Goal: Check status: Check status

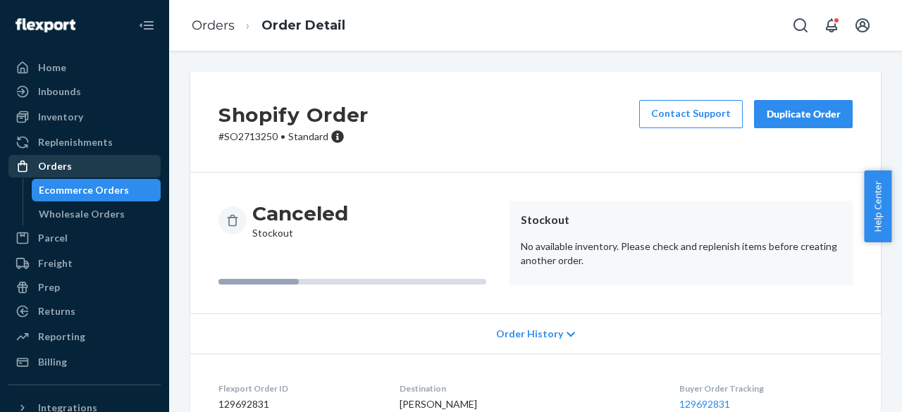
click at [50, 170] on div "Orders" at bounding box center [55, 166] width 34 height 14
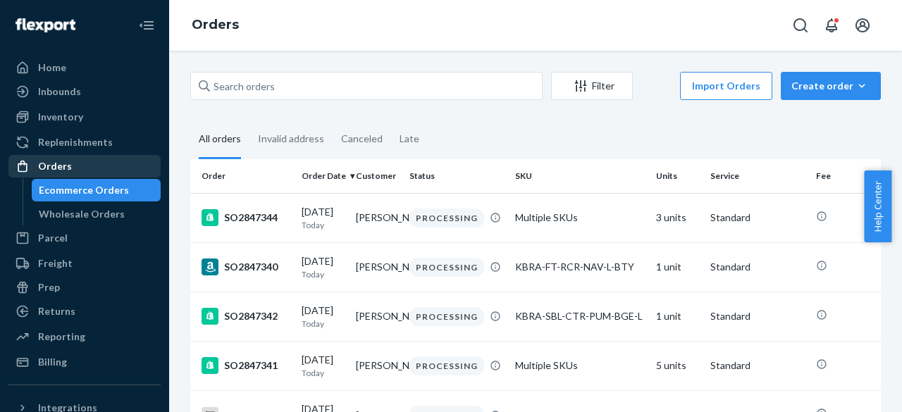
click at [87, 171] on div "Orders" at bounding box center [84, 166] width 149 height 20
click at [89, 167] on div "Orders" at bounding box center [84, 166] width 149 height 20
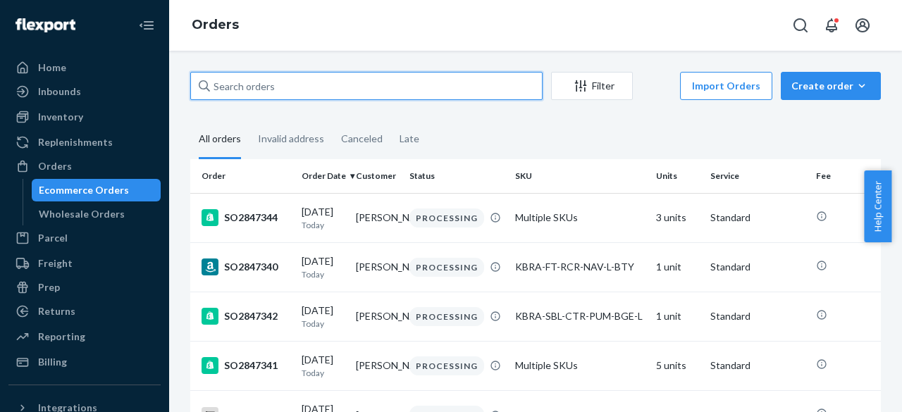
click at [249, 84] on input "text" at bounding box center [366, 86] width 352 height 28
paste input "SO2842704"
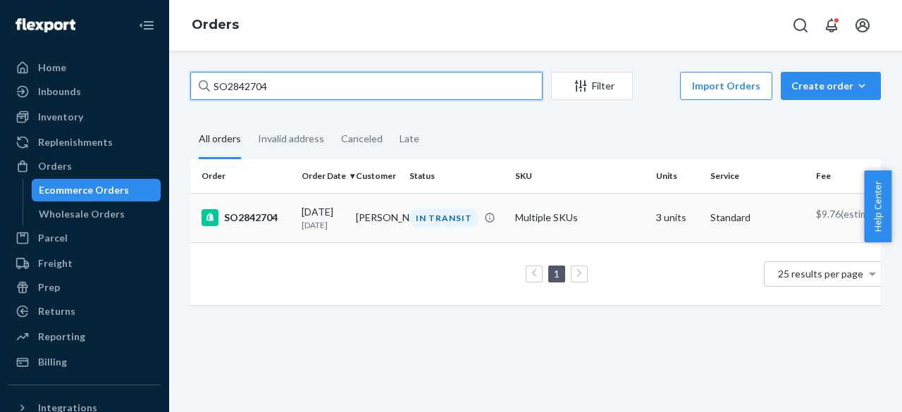
type input "SO2842704"
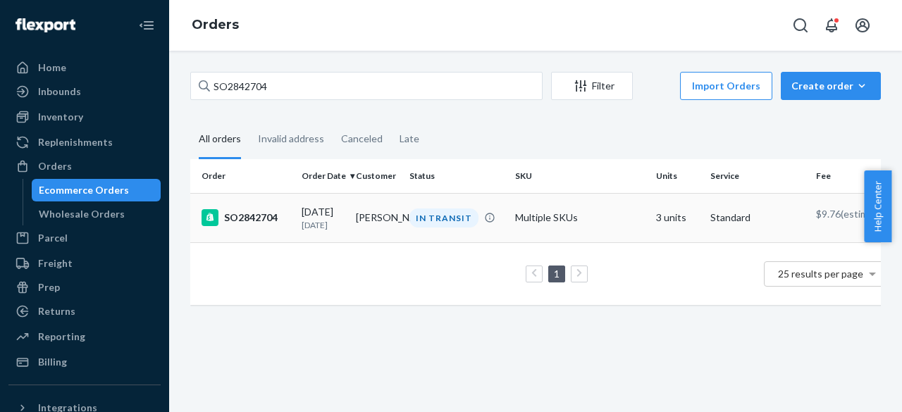
click at [248, 213] on div "SO2842704" at bounding box center [245, 217] width 89 height 17
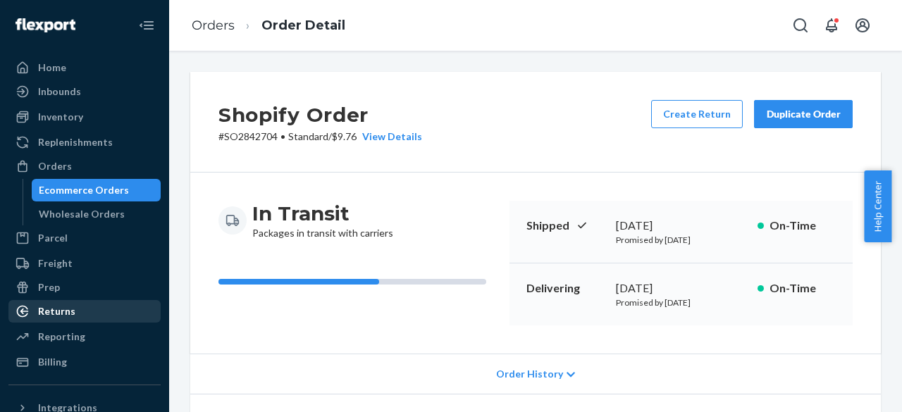
click at [52, 315] on div "Returns" at bounding box center [56, 311] width 37 height 14
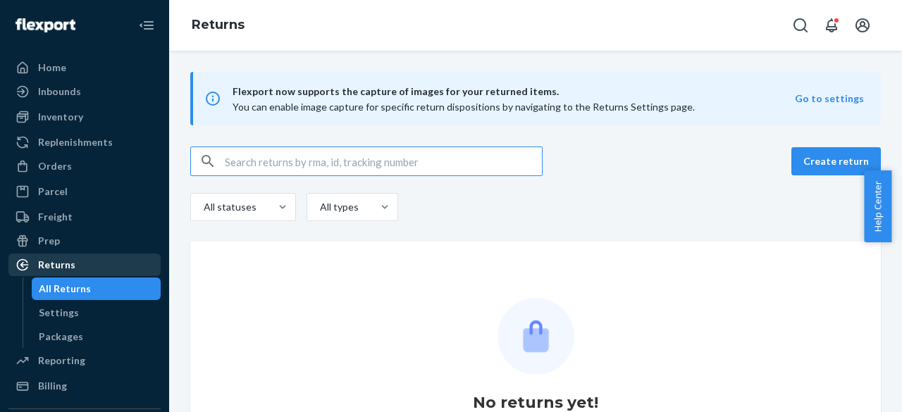
click at [39, 266] on div "Returns" at bounding box center [56, 265] width 37 height 14
click at [242, 157] on input "text" at bounding box center [383, 161] width 317 height 28
paste input "RMA0751294"
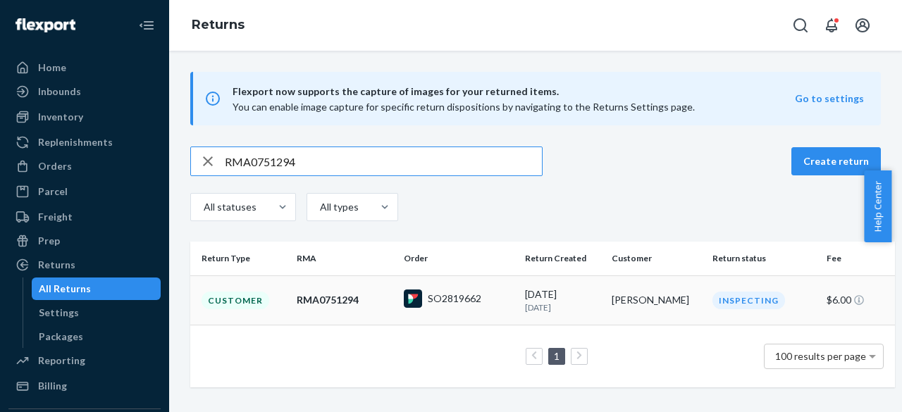
type input "RMA0751294"
click at [232, 299] on div "Customer" at bounding box center [235, 301] width 68 height 18
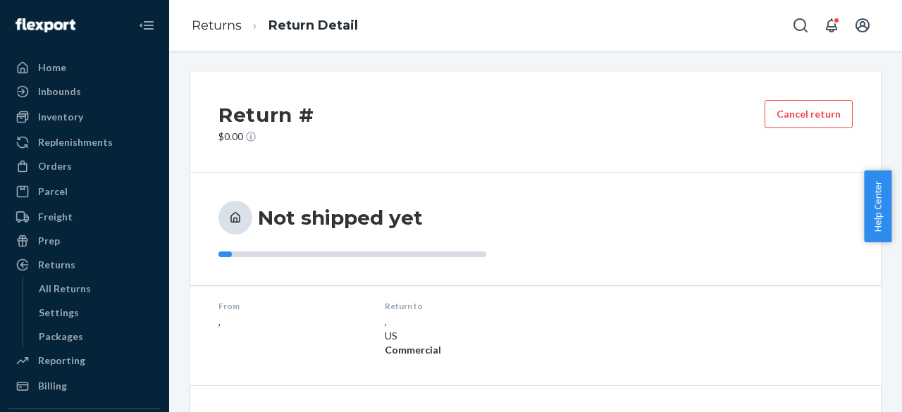
scroll to position [131, 0]
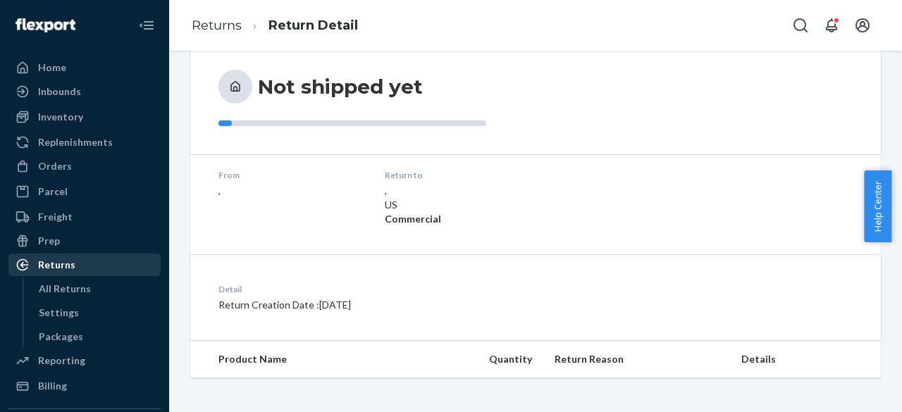
click at [48, 260] on div "Returns" at bounding box center [56, 265] width 37 height 14
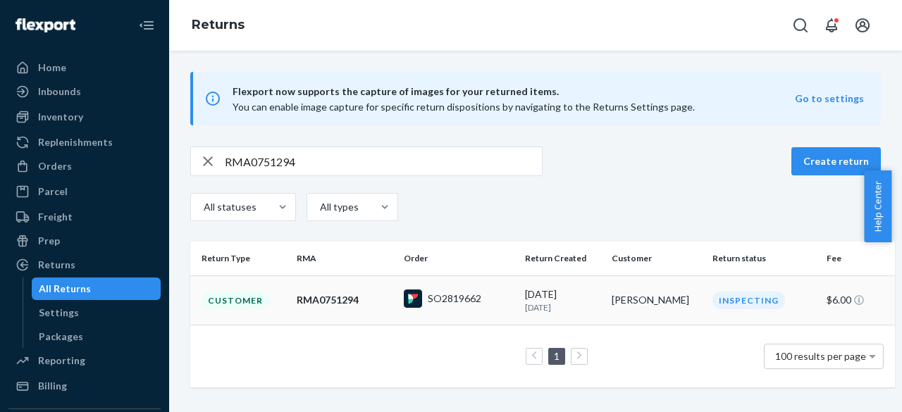
click at [328, 304] on div "RMA0751294" at bounding box center [345, 300] width 96 height 14
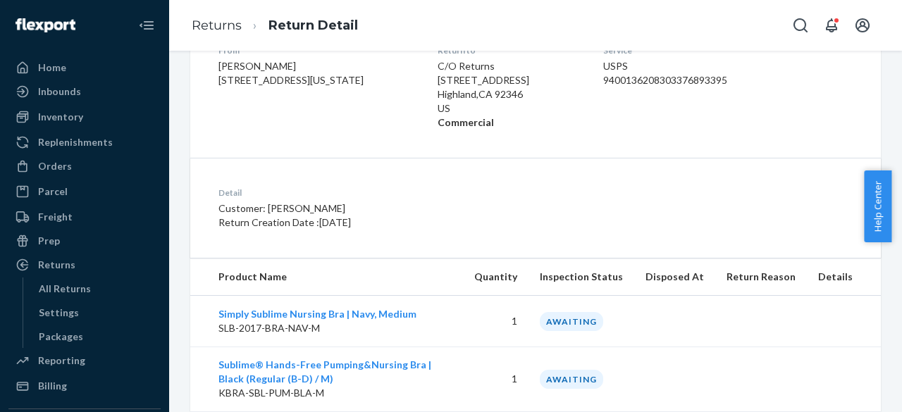
scroll to position [289, 0]
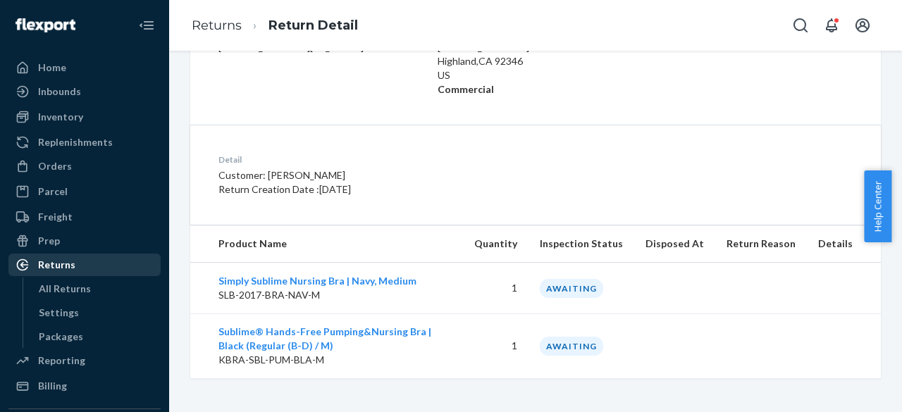
click at [59, 266] on div "Returns" at bounding box center [56, 265] width 37 height 14
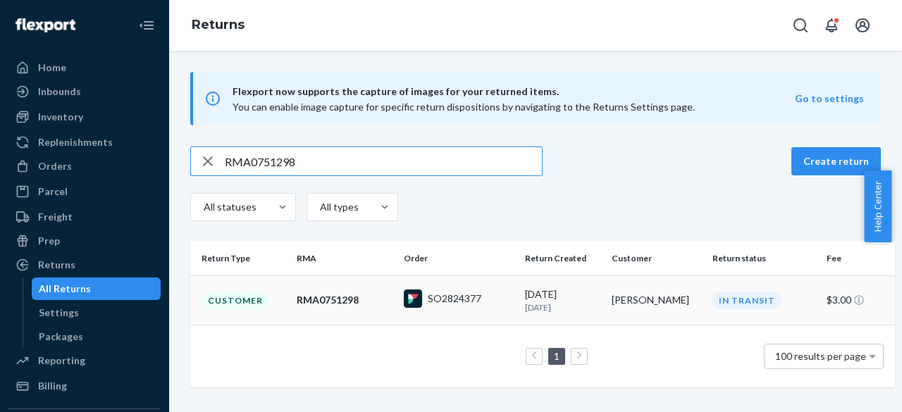
type input "RMA0751298"
click at [254, 294] on div "Customer" at bounding box center [235, 301] width 68 height 18
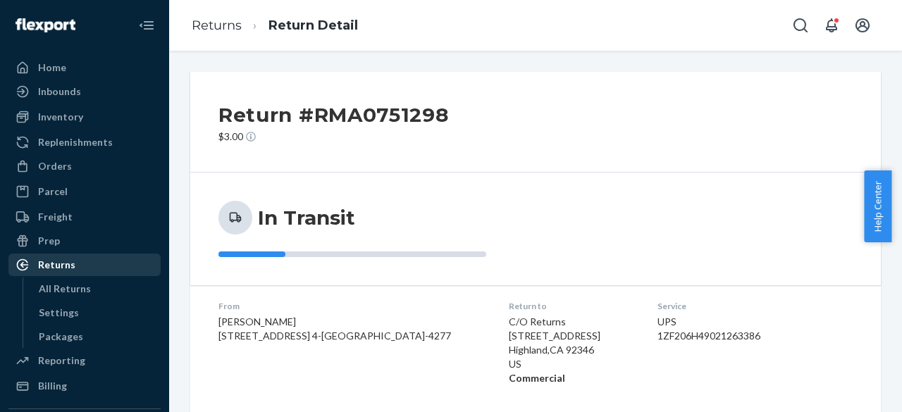
click at [60, 262] on div "Returns" at bounding box center [56, 265] width 37 height 14
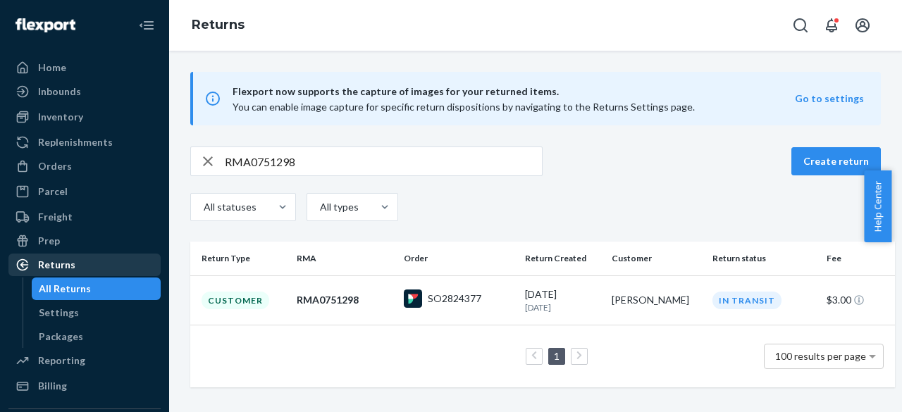
click at [85, 260] on div "Returns" at bounding box center [84, 265] width 149 height 20
click at [77, 268] on div "Returns" at bounding box center [84, 265] width 149 height 20
click at [214, 158] on icon "button" at bounding box center [207, 161] width 17 height 28
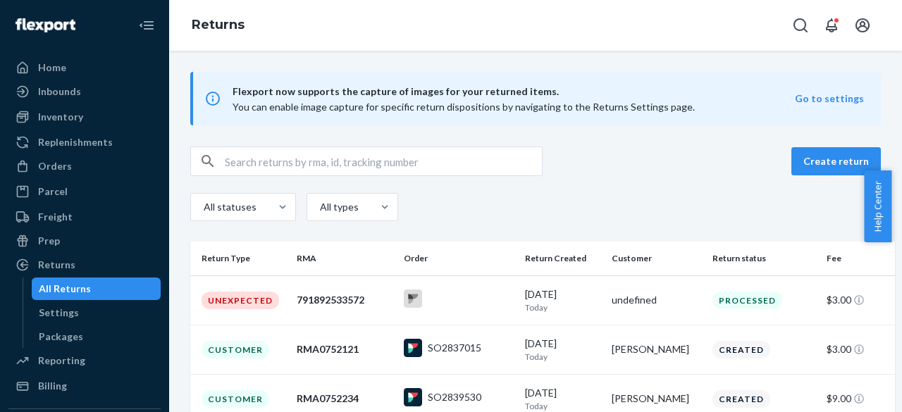
click at [249, 159] on input "text" at bounding box center [383, 161] width 317 height 28
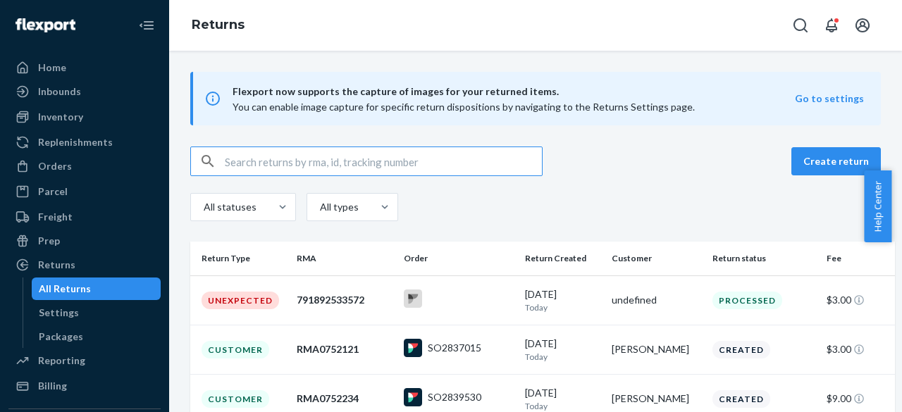
paste input "RMA0751298"
type input "RMA0751298"
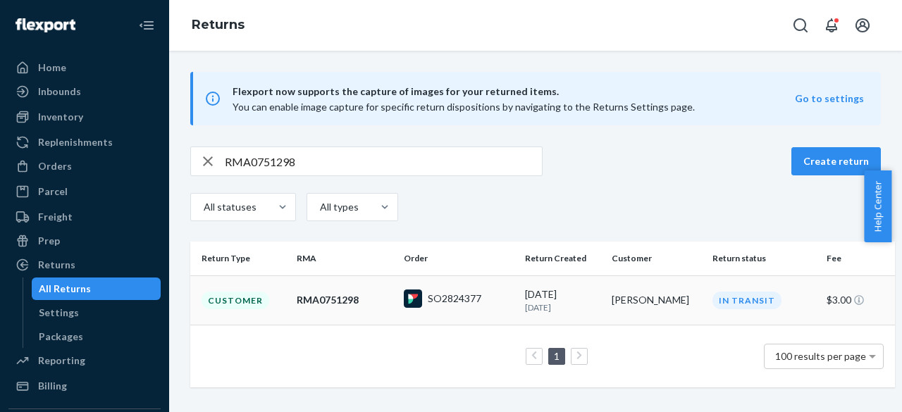
click at [305, 299] on div "RMA0751298" at bounding box center [345, 300] width 96 height 14
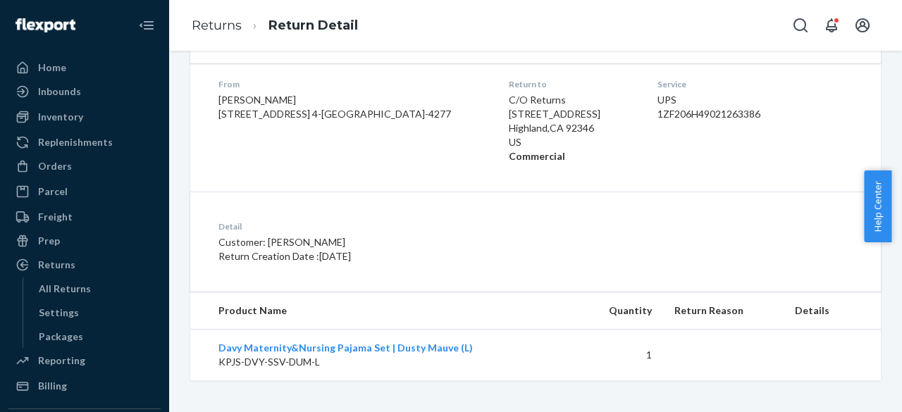
scroll to position [224, 0]
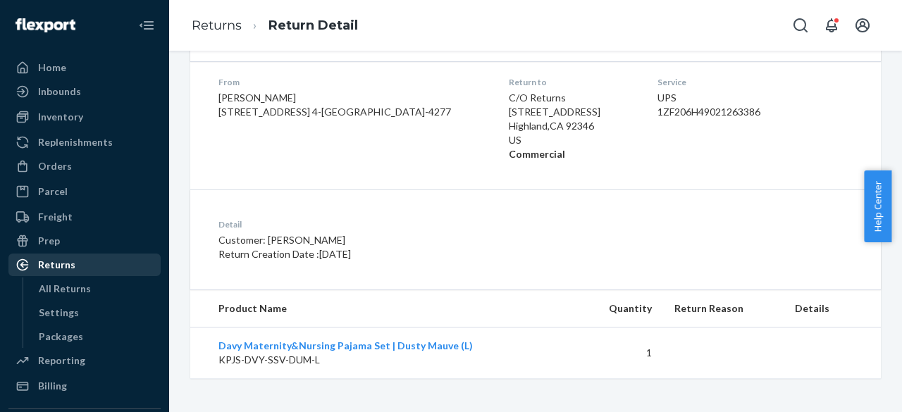
click at [70, 263] on div "Returns" at bounding box center [56, 265] width 37 height 14
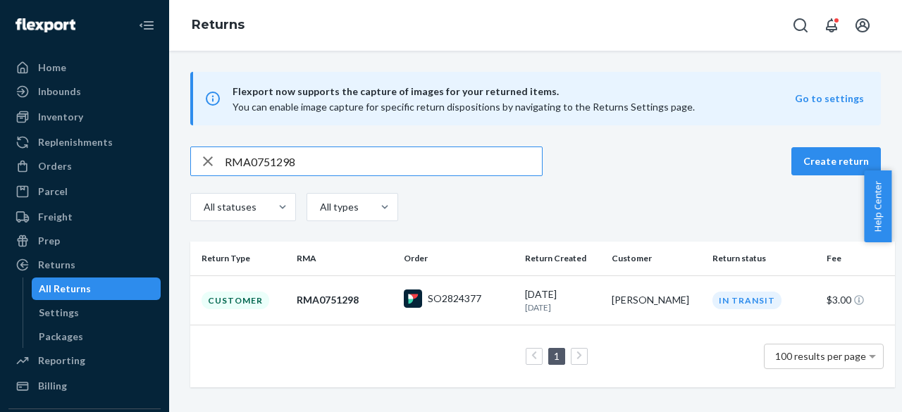
click at [257, 166] on input "RMA0751298" at bounding box center [383, 161] width 317 height 28
click at [58, 162] on div "Orders" at bounding box center [55, 166] width 34 height 14
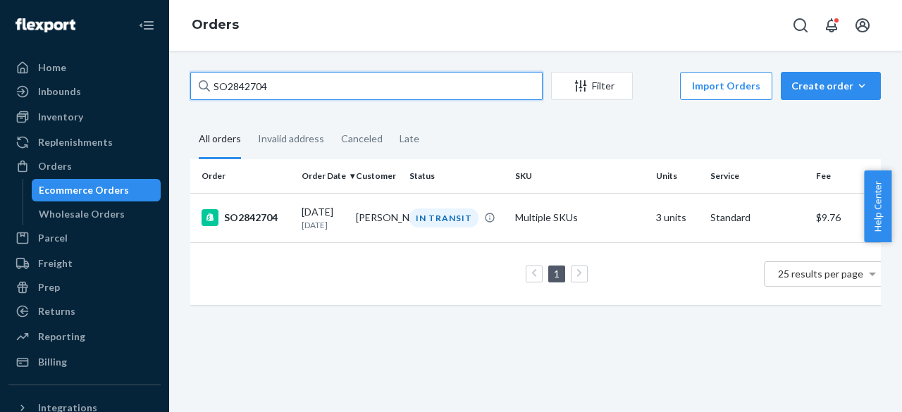
click at [262, 82] on input "SO2842704" at bounding box center [366, 86] width 352 height 28
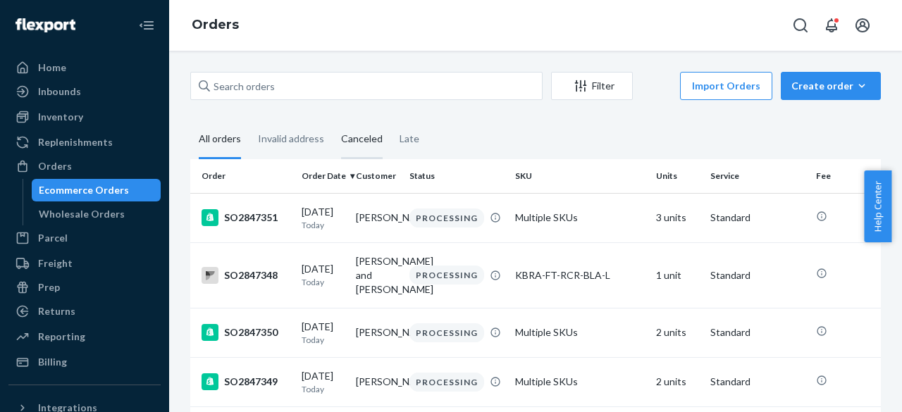
click at [351, 140] on div "Canceled" at bounding box center [362, 139] width 42 height 39
click at [332, 120] on input "Canceled" at bounding box center [332, 120] width 0 height 0
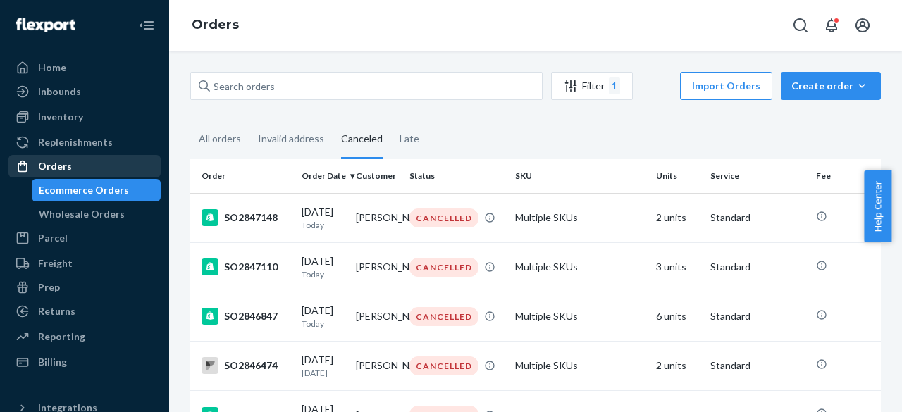
click at [57, 166] on div "Orders" at bounding box center [55, 166] width 34 height 14
click at [104, 167] on div "Orders" at bounding box center [84, 166] width 149 height 20
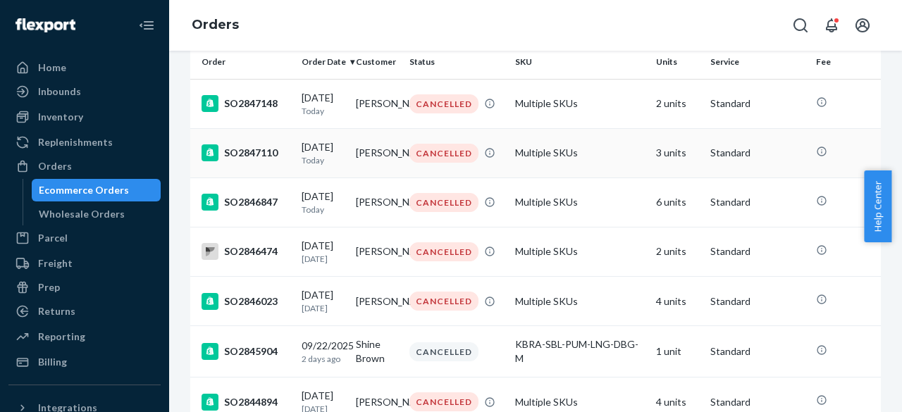
scroll to position [44, 0]
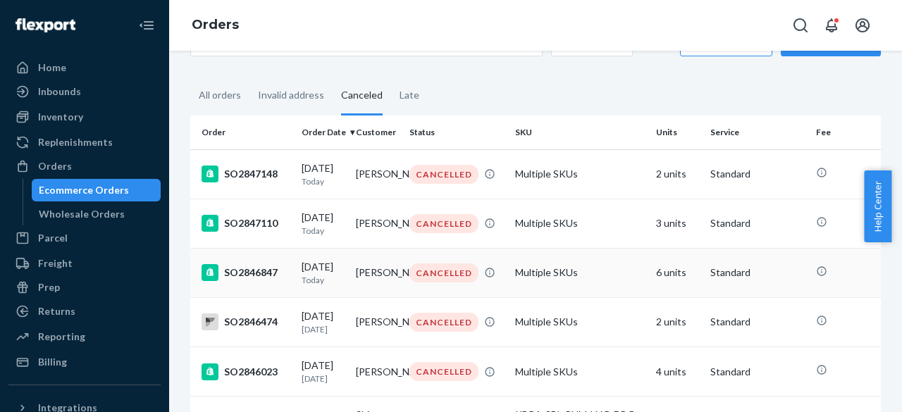
click at [262, 273] on div "SO2846847" at bounding box center [245, 272] width 89 height 17
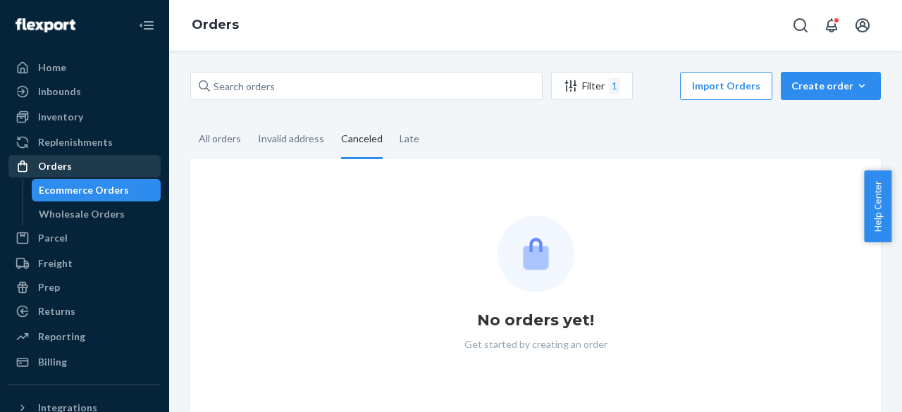
click at [72, 163] on div "Orders" at bounding box center [84, 166] width 149 height 20
click at [77, 199] on div "Ecommerce Orders" at bounding box center [96, 190] width 127 height 20
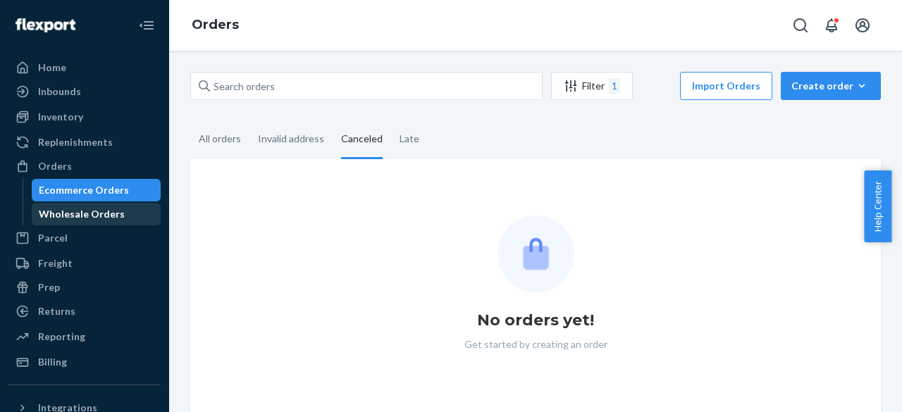
click at [66, 210] on div "Wholesale Orders" at bounding box center [82, 214] width 86 height 14
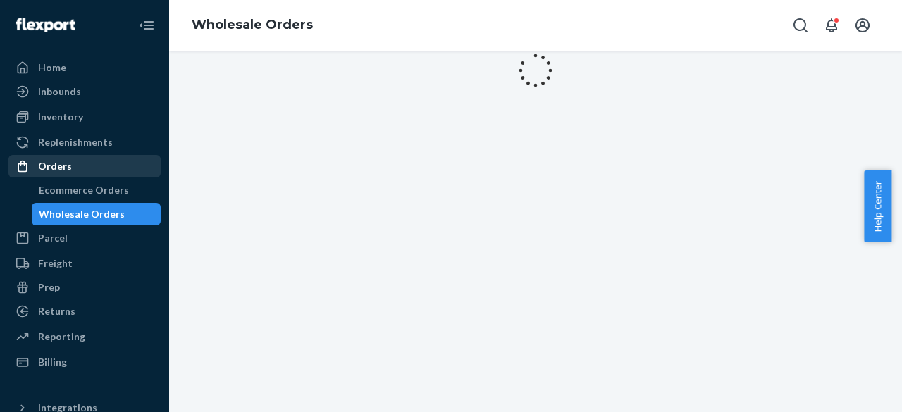
click at [59, 171] on div "Orders" at bounding box center [55, 166] width 34 height 14
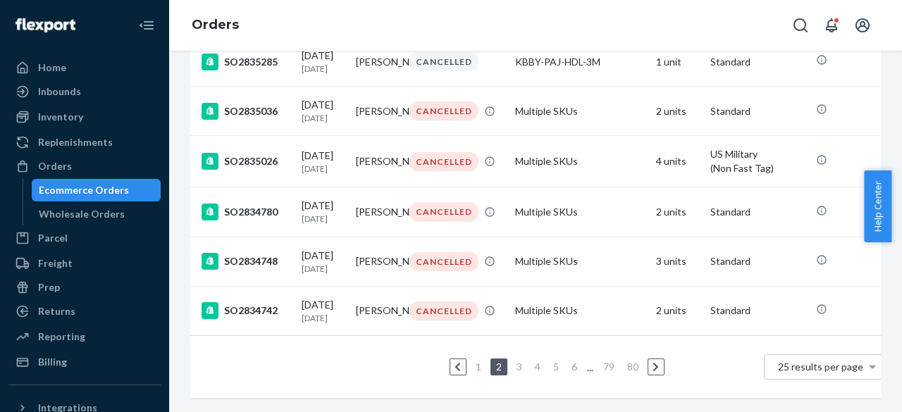
scroll to position [1328, 0]
click at [480, 361] on link "1" at bounding box center [478, 367] width 11 height 12
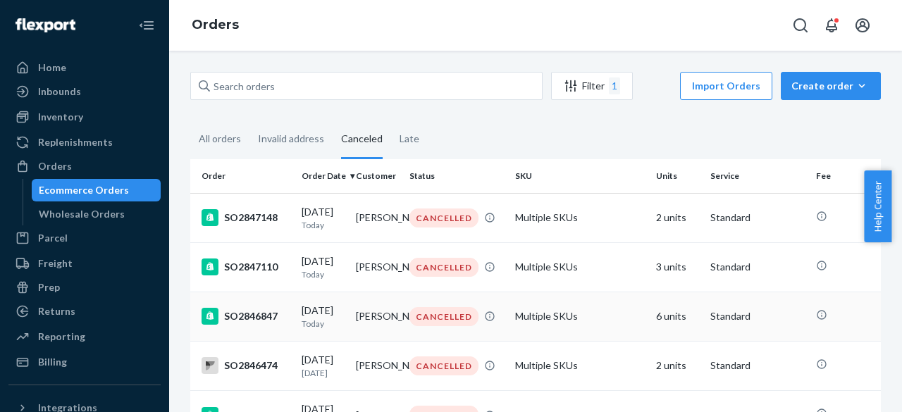
click at [259, 322] on div "SO2846847" at bounding box center [245, 316] width 89 height 17
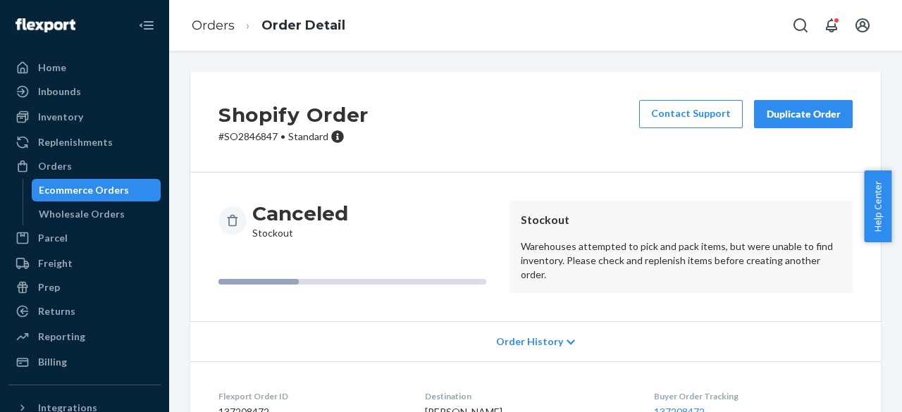
click at [251, 137] on p "# SO2846847 • Standard" at bounding box center [293, 137] width 150 height 14
click at [250, 137] on p "# SO2846847 • Standard" at bounding box center [293, 137] width 150 height 14
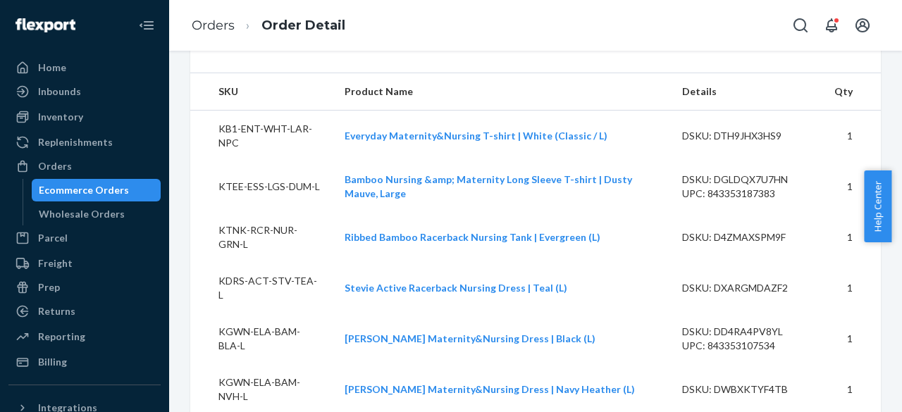
scroll to position [455, 0]
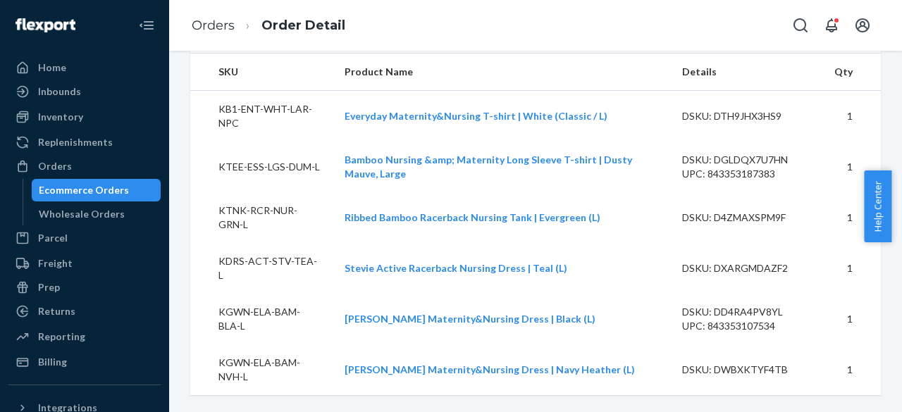
click at [279, 122] on td "KB1-ENT-WHT-LAR-NPC" at bounding box center [261, 115] width 143 height 51
copy td "KB1-ENT-WHT-LAR-NPC"
click at [310, 176] on td "KTEE-ESS-LGS-DUM-L" at bounding box center [261, 167] width 143 height 51
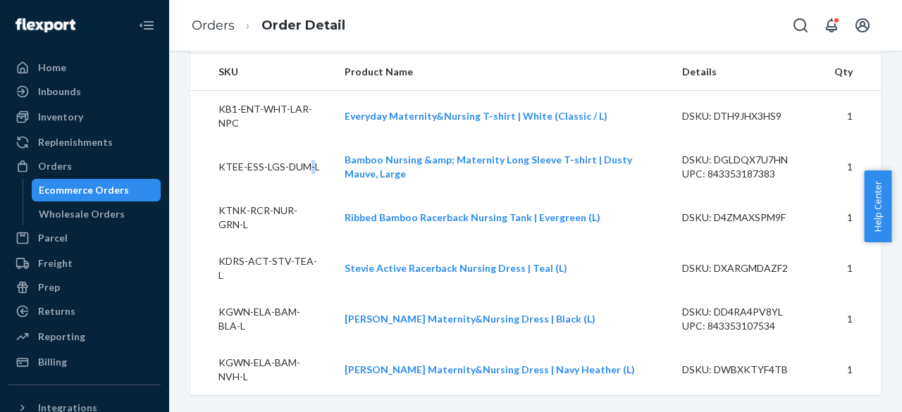
click at [310, 176] on td "KTEE-ESS-LGS-DUM-L" at bounding box center [261, 167] width 143 height 51
copy td "KTEE-ESS-LGS-DUM-L"
click at [263, 230] on td "KTNK-RCR-NUR-GRN-L" at bounding box center [261, 217] width 143 height 51
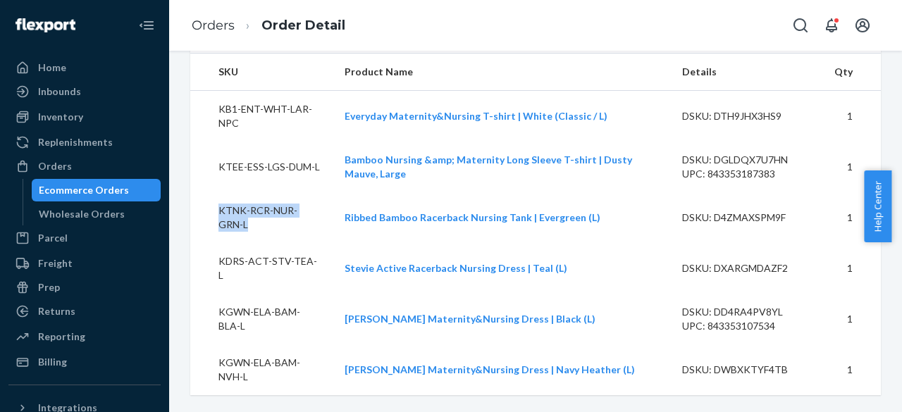
click at [263, 230] on td "KTNK-RCR-NUR-GRN-L" at bounding box center [261, 217] width 143 height 51
copy td "KTNK-RCR-NUR-GRN-L"
click at [275, 279] on td "KDRS-ACT-STV-TEA-L" at bounding box center [261, 268] width 143 height 51
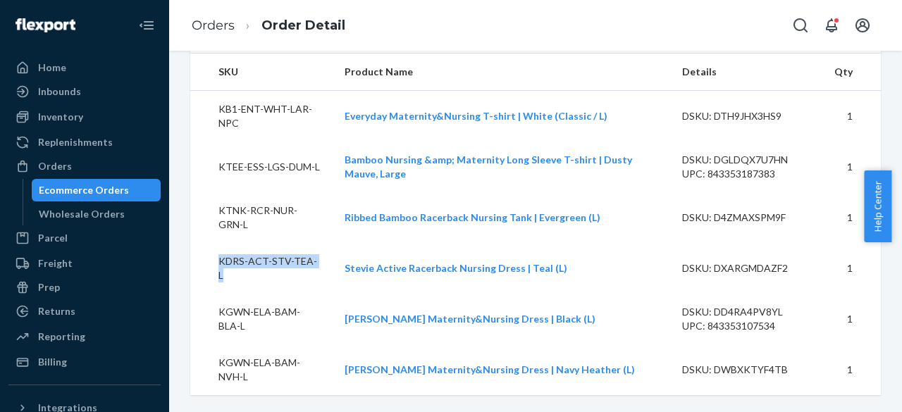
copy td "KDRS-ACT-STV-TEA-L"
click at [287, 310] on td "KGWN-ELA-BAM-BLA-L" at bounding box center [261, 319] width 143 height 51
copy td "KGWN-ELA-BAM-BLA-L"
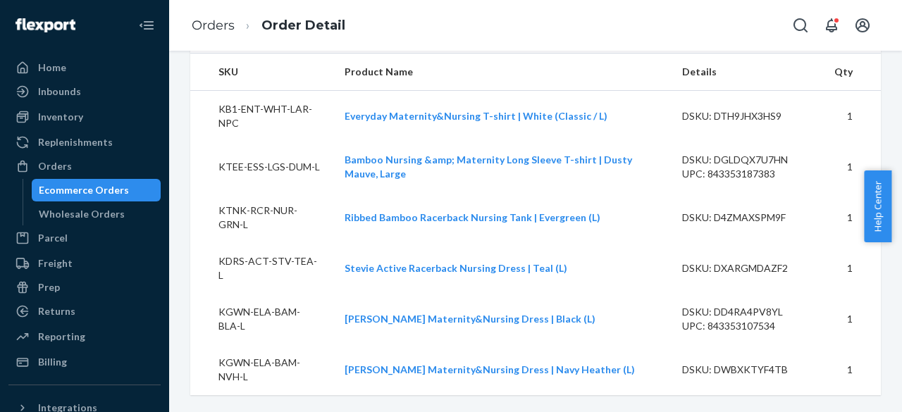
click at [268, 371] on td "KGWN-ELA-BAM-NVH-L" at bounding box center [261, 369] width 143 height 51
copy td "KGWN-ELA-BAM-NVH-L"
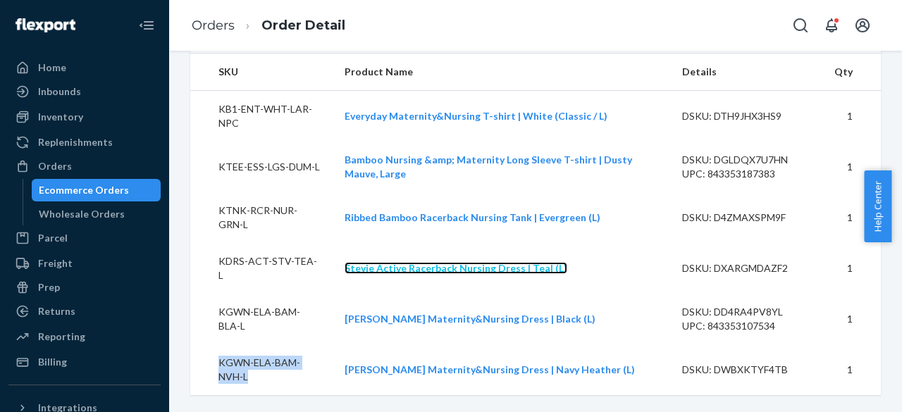
click at [385, 274] on link "Stevie Active Racerback Nursing Dress | Teal (L)" at bounding box center [455, 268] width 223 height 12
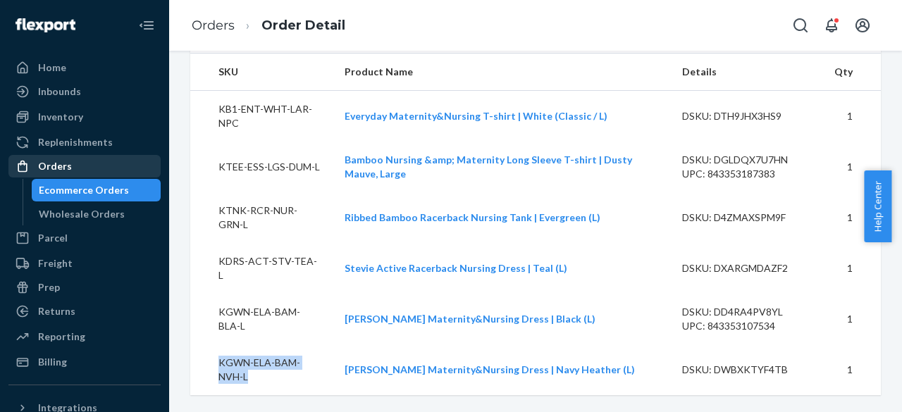
click at [58, 168] on div "Orders" at bounding box center [55, 166] width 34 height 14
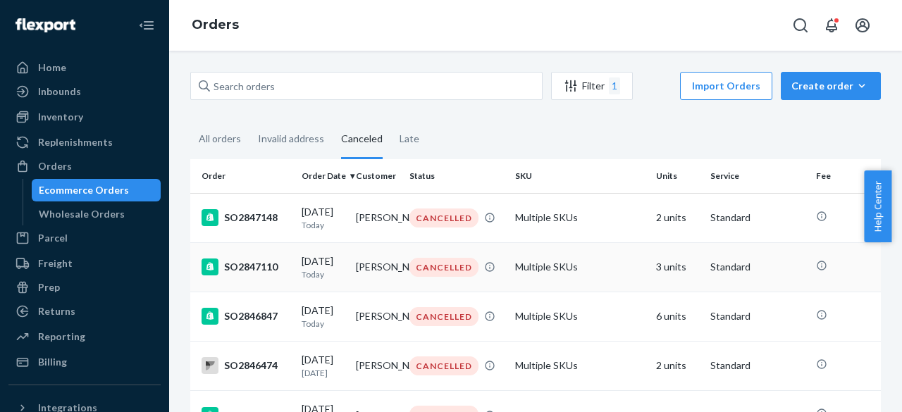
click at [250, 268] on div "SO2847110" at bounding box center [245, 267] width 89 height 17
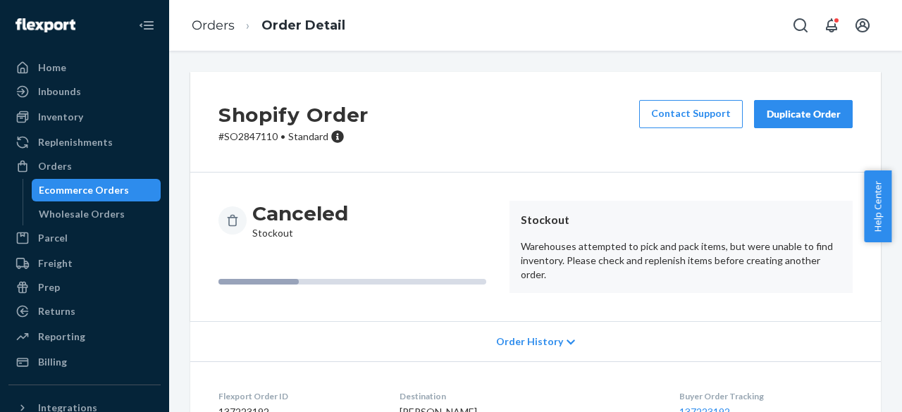
click at [236, 144] on div "Shopify Order # SO2847110 • Standard Contact Support Duplicate Order" at bounding box center [535, 122] width 690 height 101
copy p "SO2847110"
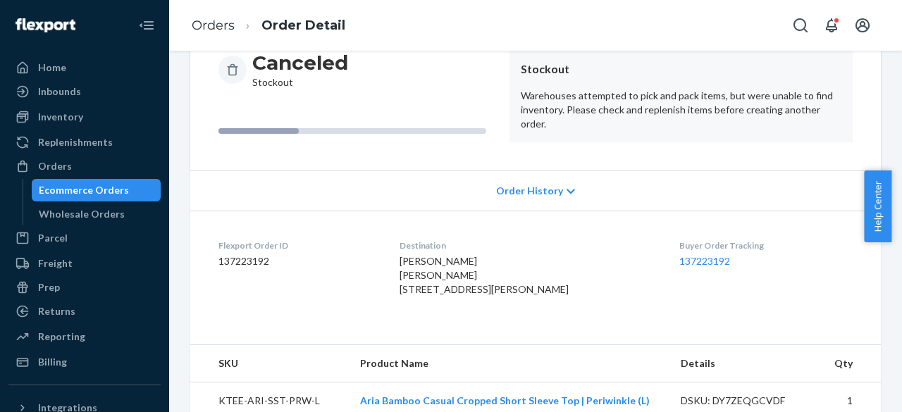
scroll to position [289, 0]
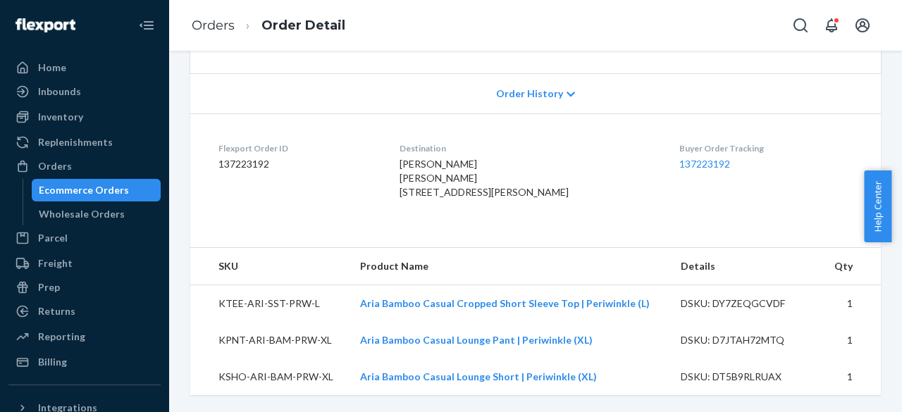
click at [274, 306] on td "KTEE-ARI-SST-PRW-L" at bounding box center [269, 303] width 158 height 37
copy td "KTEE-ARI-SST-PRW-L"
click at [256, 344] on td "KPNT-ARI-BAM-PRW-XL" at bounding box center [269, 340] width 158 height 37
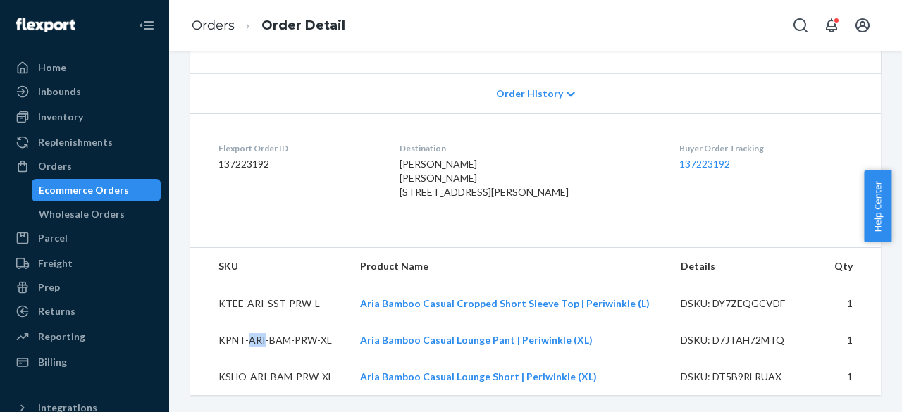
click at [256, 344] on td "KPNT-ARI-BAM-PRW-XL" at bounding box center [269, 340] width 158 height 37
copy td "KPNT-ARI-BAM-PRW-XL"
click at [248, 382] on td "KSHO-ARI-BAM-PRW-XL" at bounding box center [269, 377] width 158 height 37
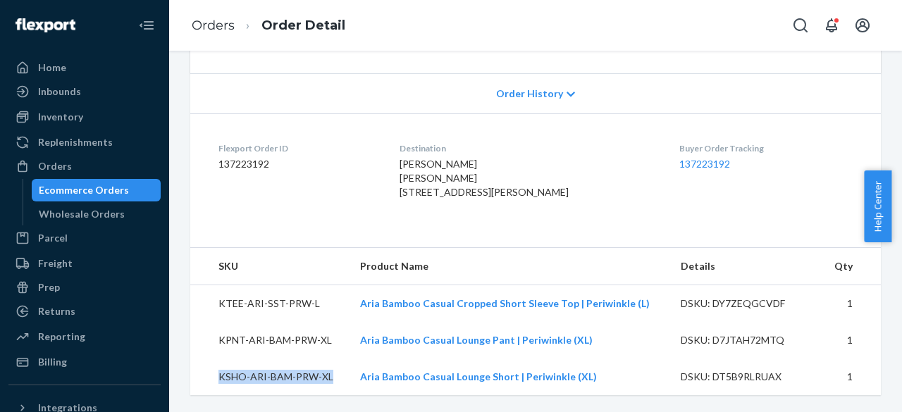
click at [248, 382] on td "KSHO-ARI-BAM-PRW-XL" at bounding box center [269, 377] width 158 height 37
copy td "KSHO-ARI-BAM-PRW-XL"
drag, startPoint x: 92, startPoint y: 163, endPoint x: 37, endPoint y: 244, distance: 98.3
click at [92, 163] on div "Orders" at bounding box center [84, 166] width 149 height 20
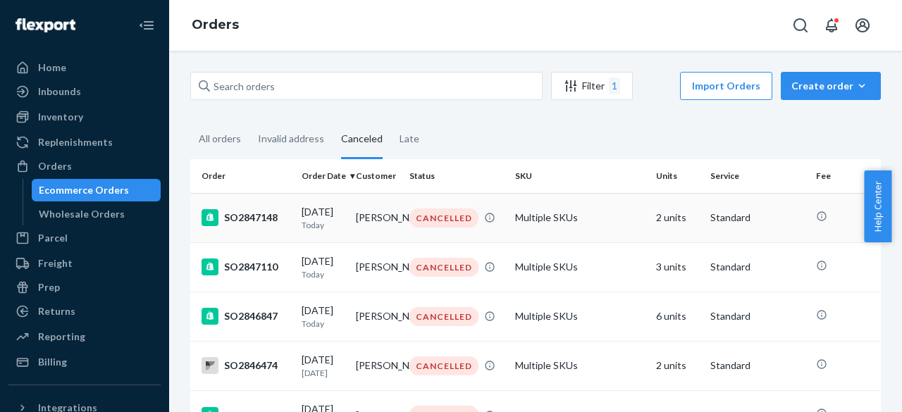
click at [261, 223] on div "SO2847148" at bounding box center [245, 217] width 89 height 17
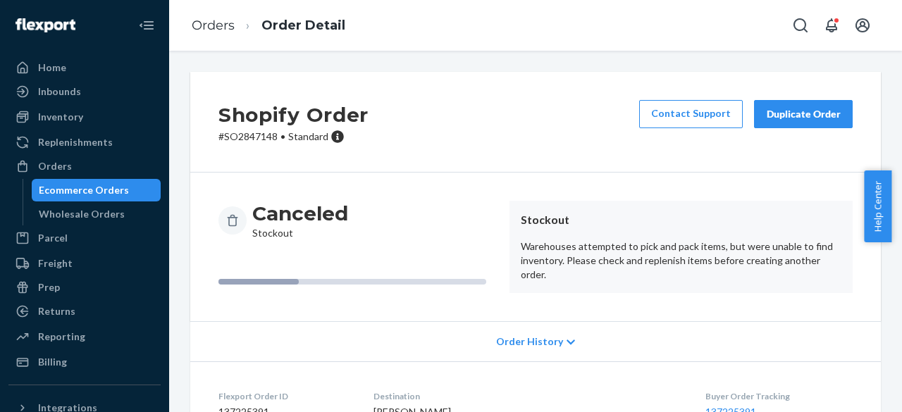
click at [249, 130] on p "# SO2847148 • Standard" at bounding box center [293, 137] width 150 height 14
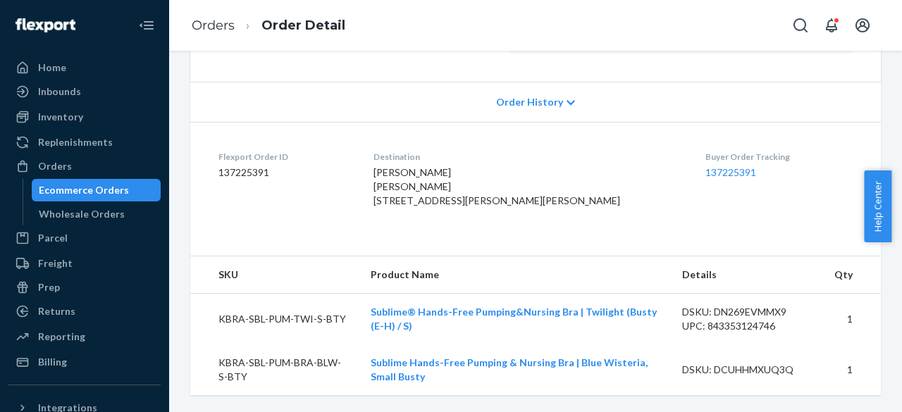
click at [267, 313] on td "KBRA-SBL-PUM-TWI-S-BTY" at bounding box center [274, 318] width 169 height 51
click at [297, 366] on td "KBRA-SBL-PUM-BRA-BLW-S-BTY" at bounding box center [274, 369] width 169 height 51
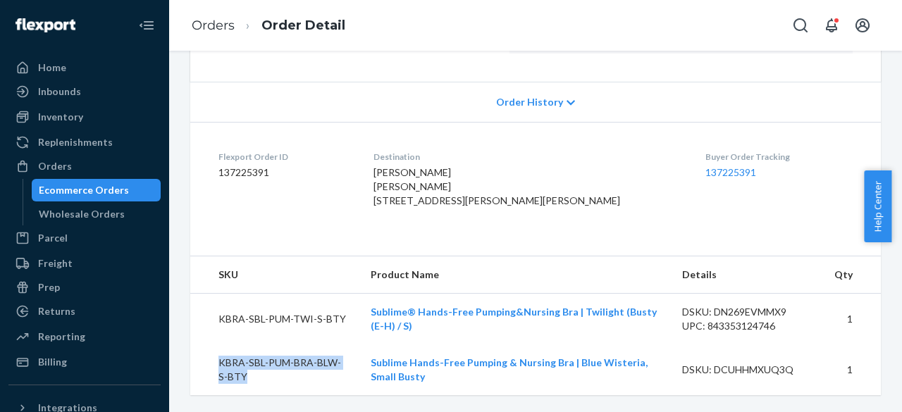
click at [297, 366] on td "KBRA-SBL-PUM-BRA-BLW-S-BTY" at bounding box center [274, 369] width 169 height 51
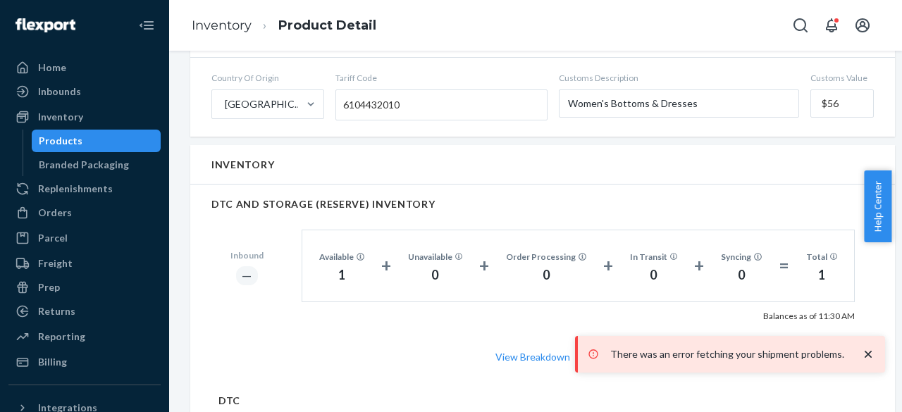
scroll to position [986, 0]
